Goal: Task Accomplishment & Management: Manage account settings

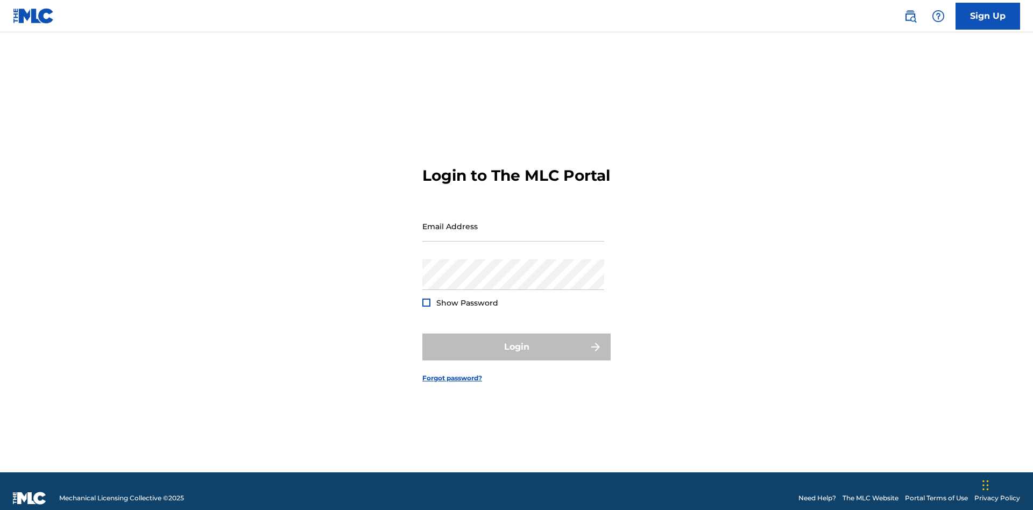
scroll to position [14, 0]
click at [513, 221] on input "Email Address" at bounding box center [513, 226] width 182 height 31
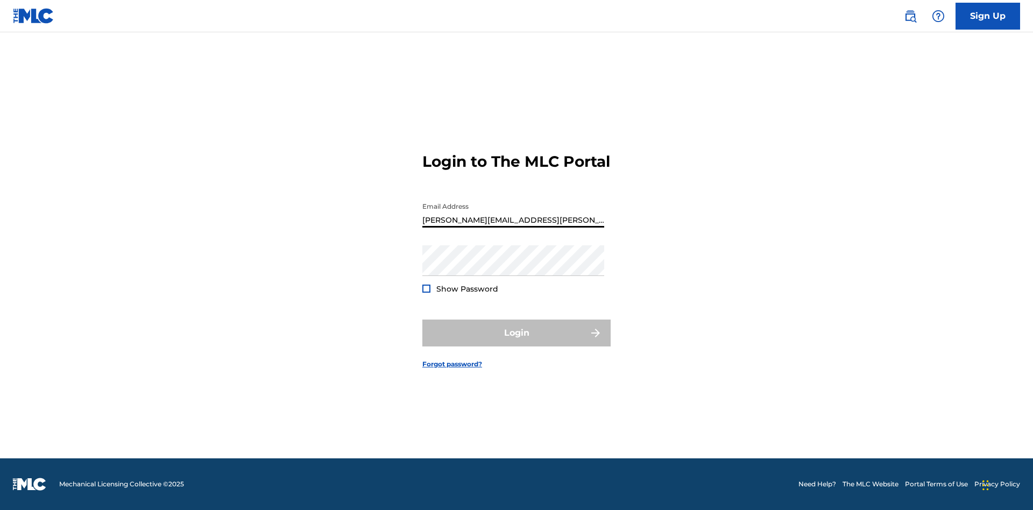
type input "Krystal.Ribble@themlc.com"
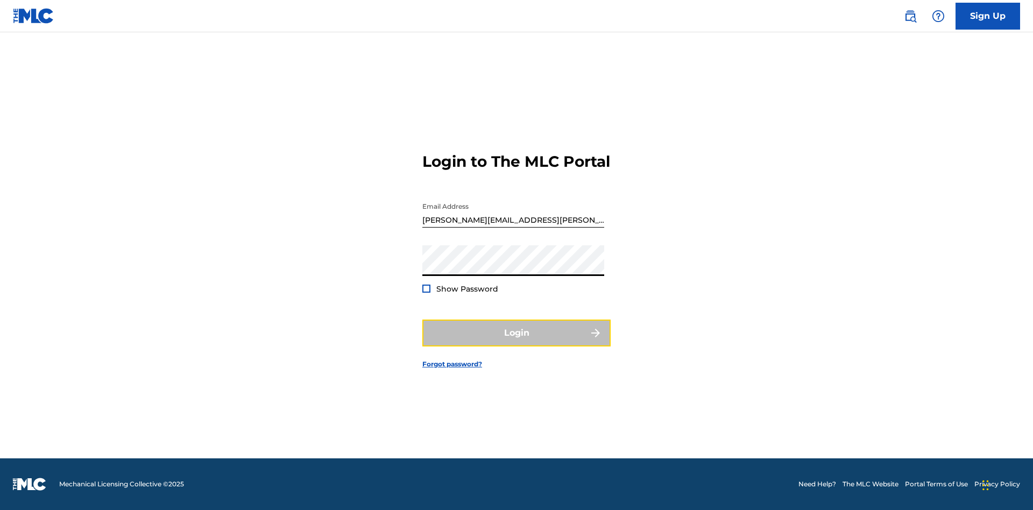
click at [516, 342] on button "Login" at bounding box center [516, 333] width 188 height 27
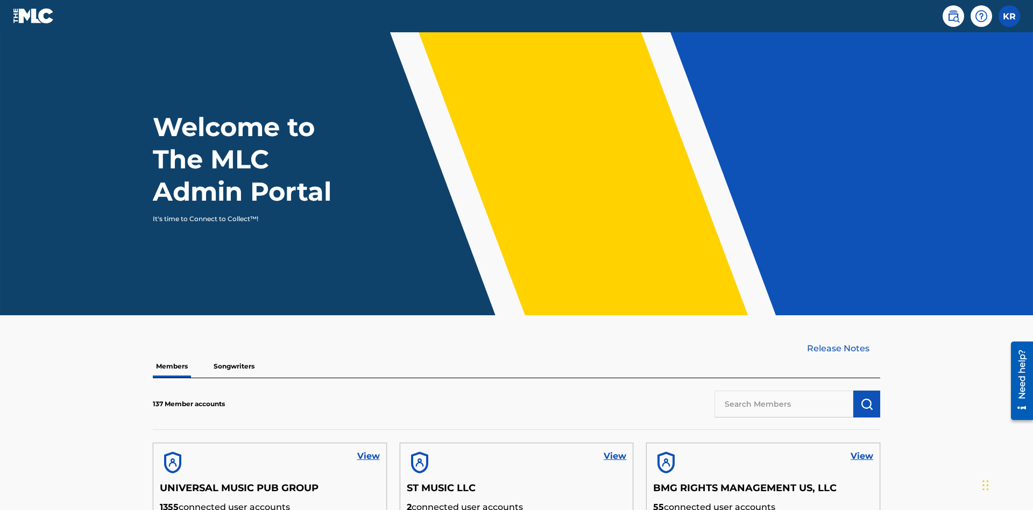
click at [784, 391] on input "text" at bounding box center [783, 404] width 139 height 27
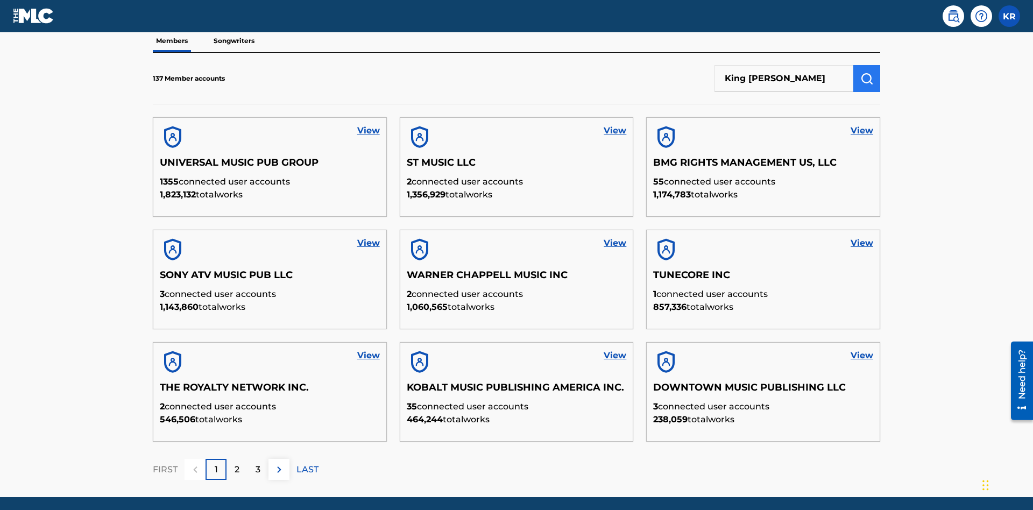
type input "King McTesterson"
click at [867, 72] on img "submit" at bounding box center [866, 78] width 13 height 13
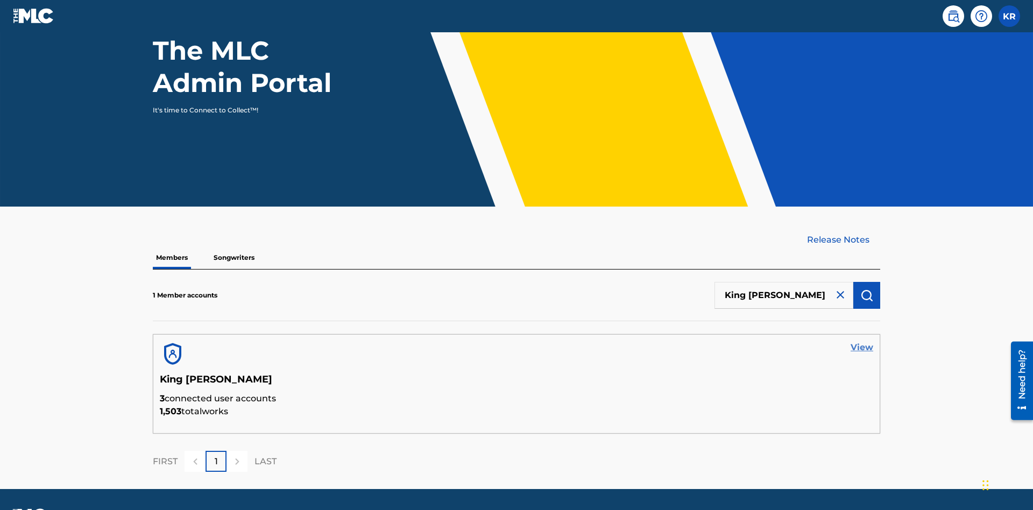
click at [862, 341] on link "View" at bounding box center [862, 347] width 23 height 13
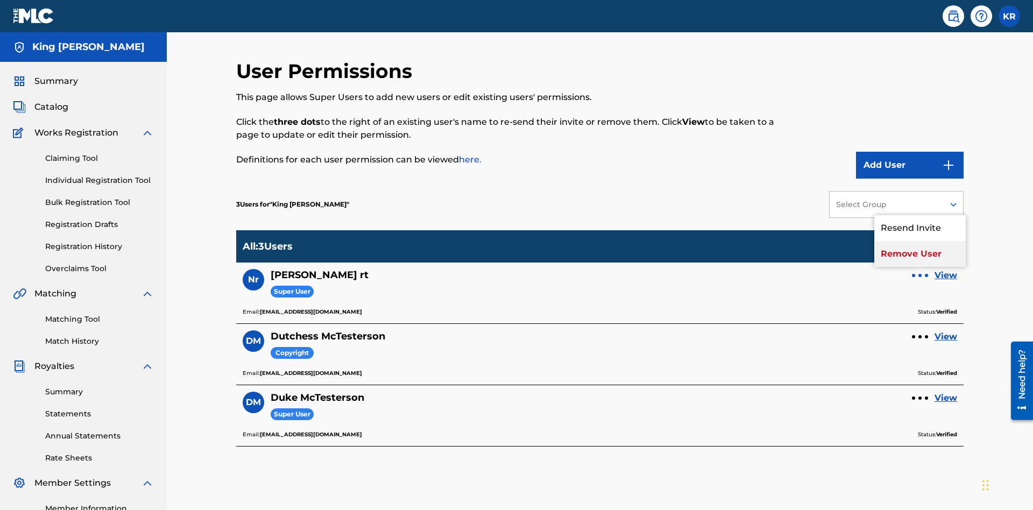
click at [920, 241] on p "Remove User" at bounding box center [919, 254] width 91 height 26
click at [946, 269] on link "View" at bounding box center [945, 275] width 23 height 13
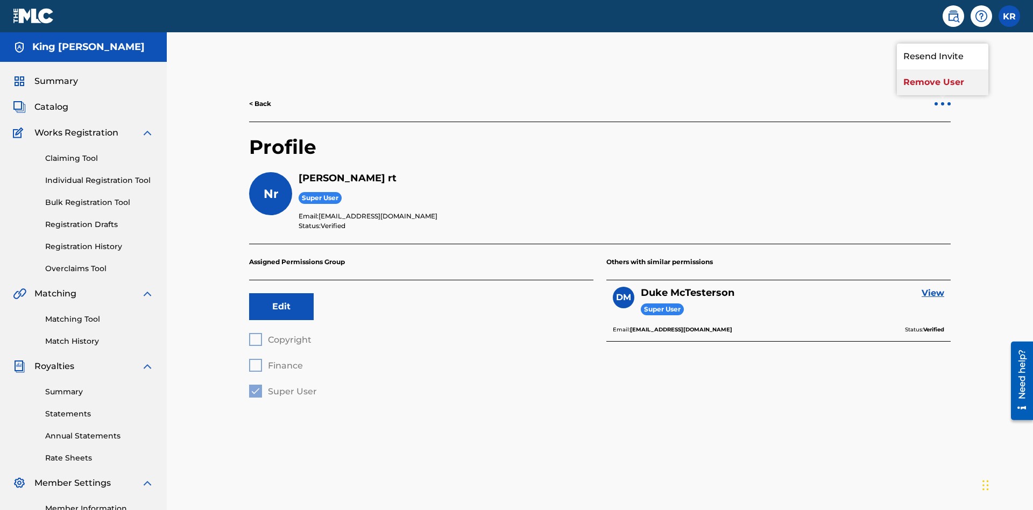
click at [943, 77] on p "Remove User" at bounding box center [942, 82] width 91 height 26
